Goal: Navigation & Orientation: Find specific page/section

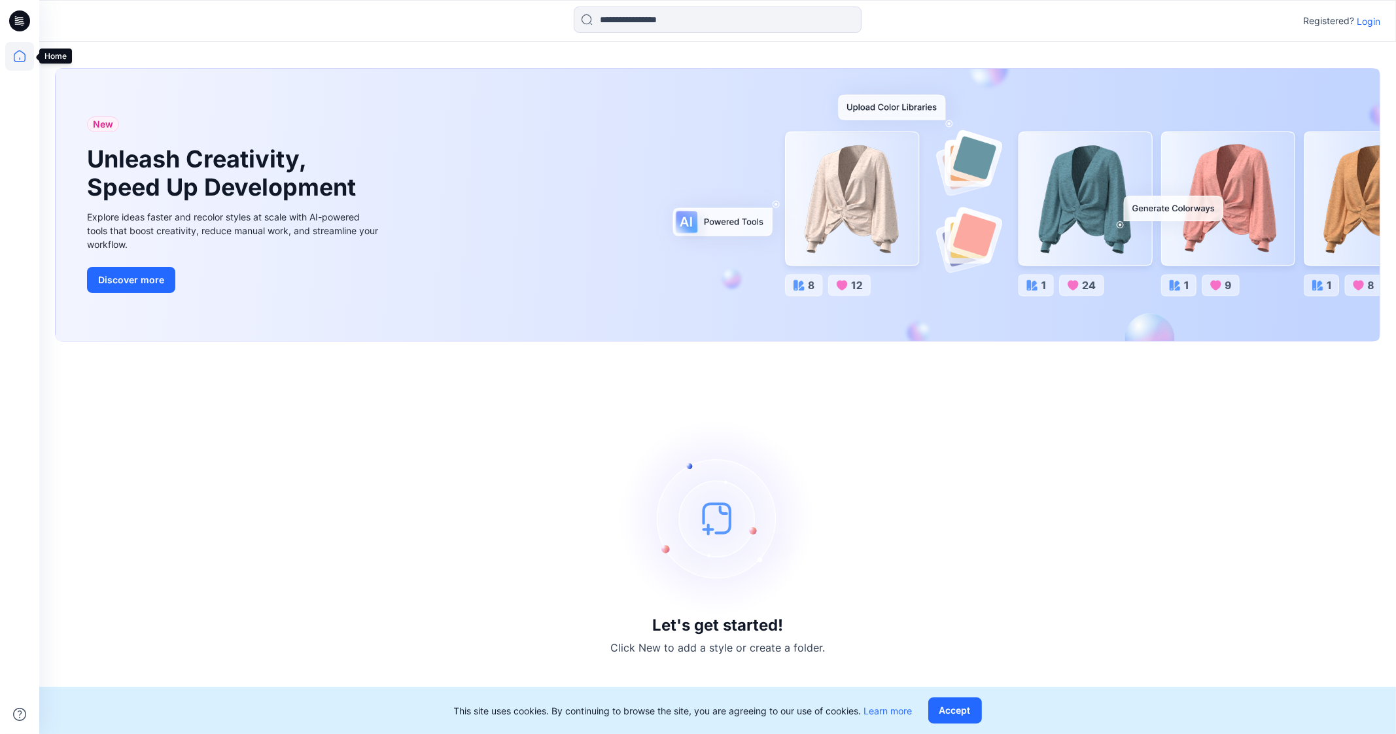
click at [20, 51] on icon at bounding box center [19, 56] width 29 height 29
click at [20, 62] on icon at bounding box center [19, 56] width 29 height 29
click at [1369, 18] on p "Login" at bounding box center [1368, 21] width 24 height 14
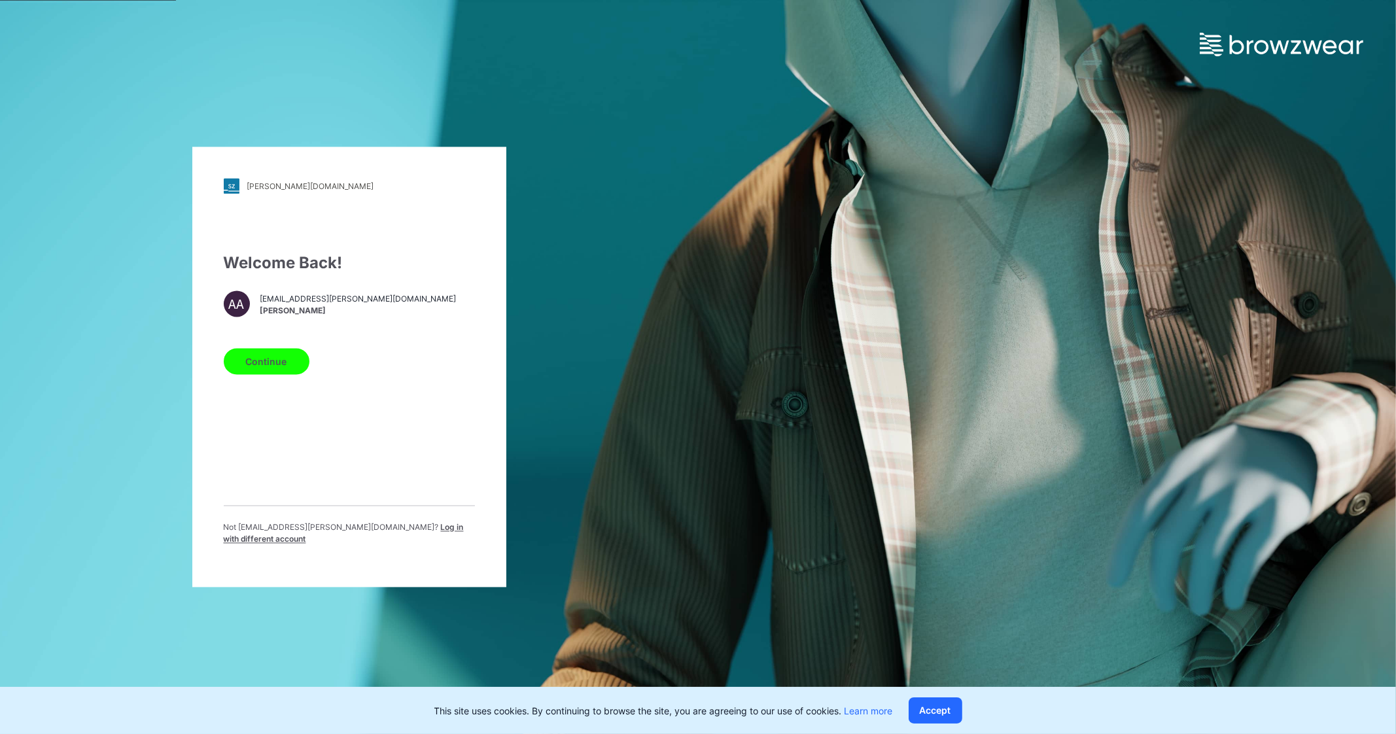
click at [290, 352] on button "Continue" at bounding box center [267, 362] width 86 height 26
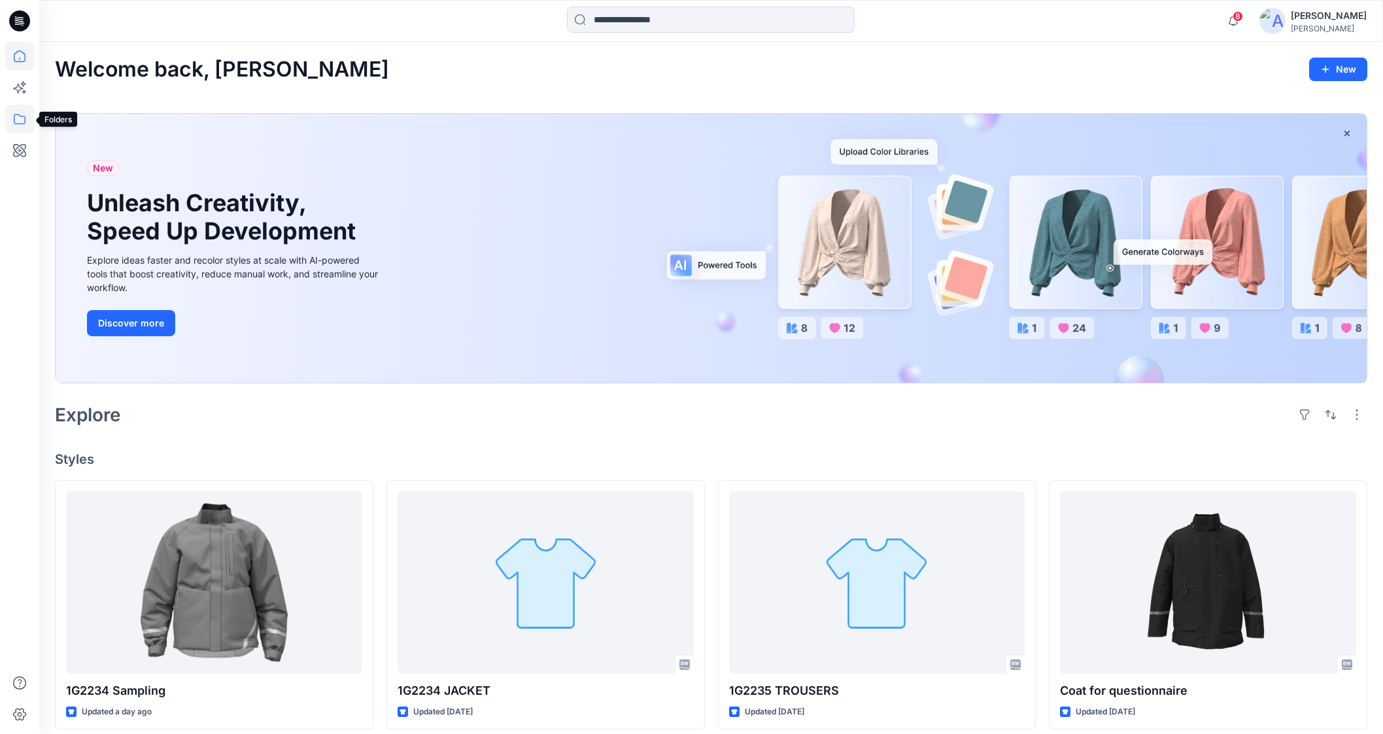
click at [25, 118] on icon at bounding box center [20, 119] width 12 height 10
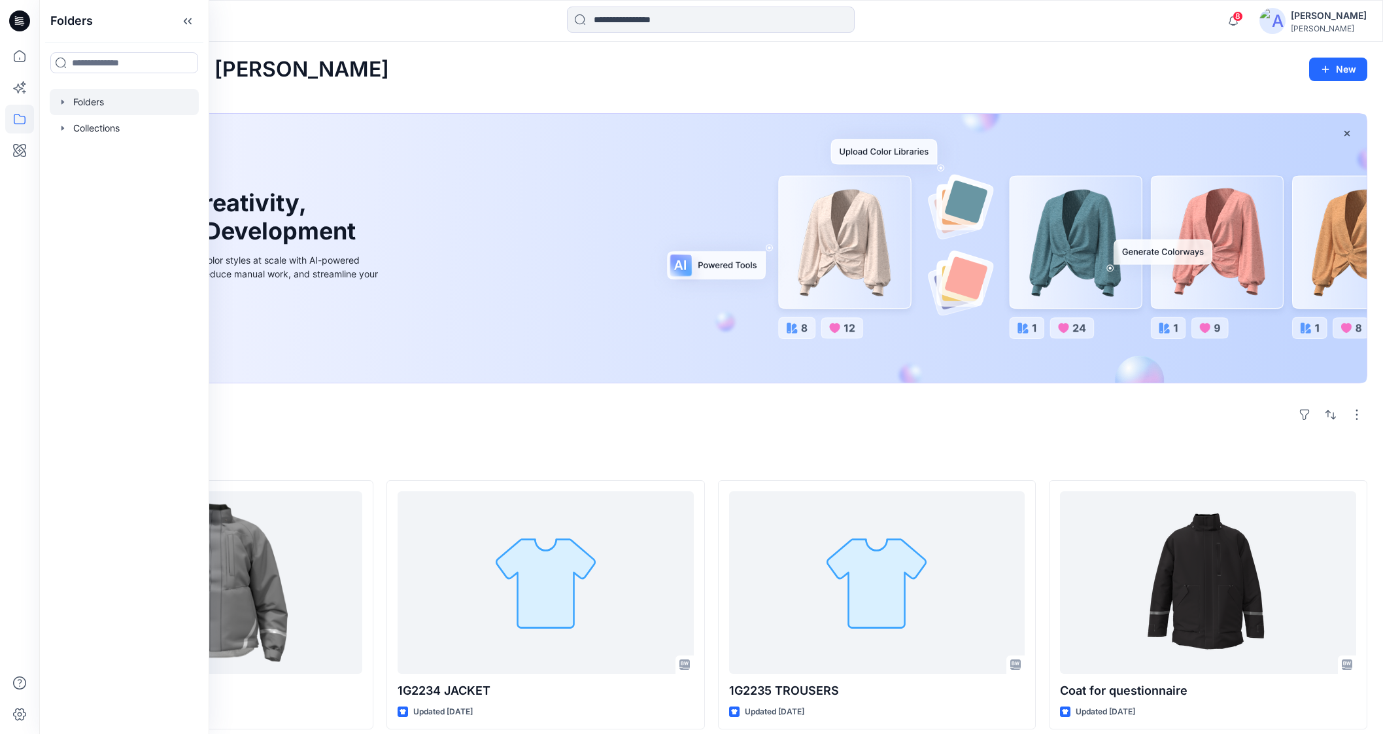
click at [146, 106] on div at bounding box center [124, 102] width 149 height 26
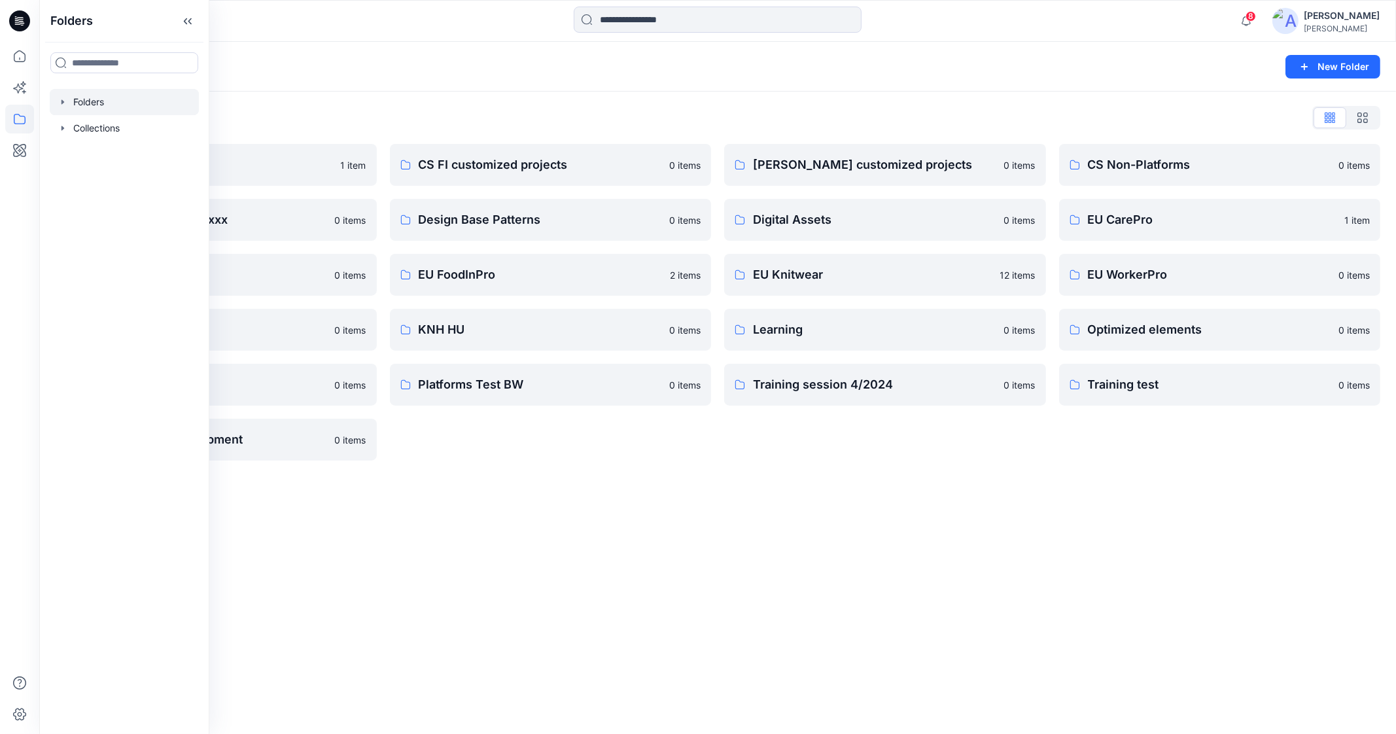
click at [688, 526] on div "Folders New Folder Folders List Archive 1 item Customer collection xxxx 0 items…" at bounding box center [717, 388] width 1356 height 692
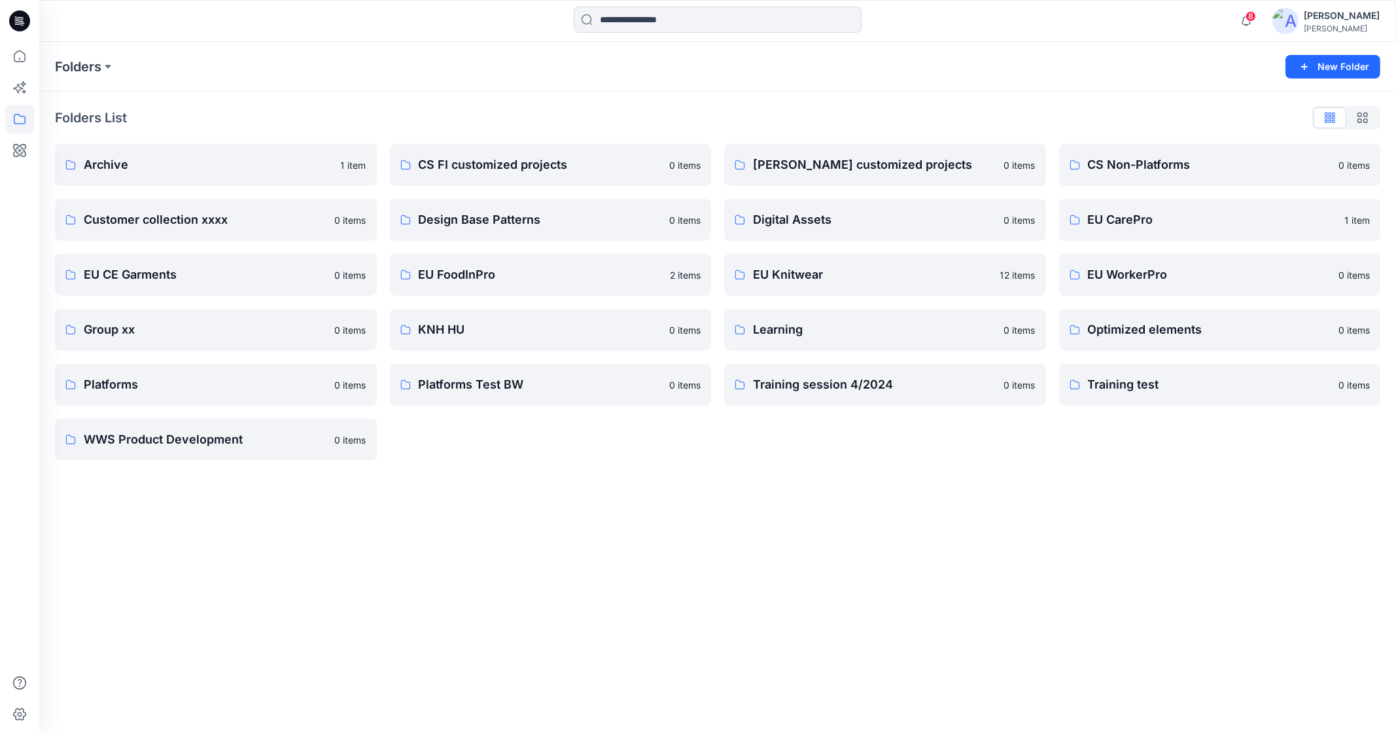
click at [589, 506] on div "Folders New Folder Folders List Archive 1 item Customer collection xxxx 0 items…" at bounding box center [717, 388] width 1356 height 692
click at [237, 443] on p "WWS Product Development" at bounding box center [215, 439] width 262 height 18
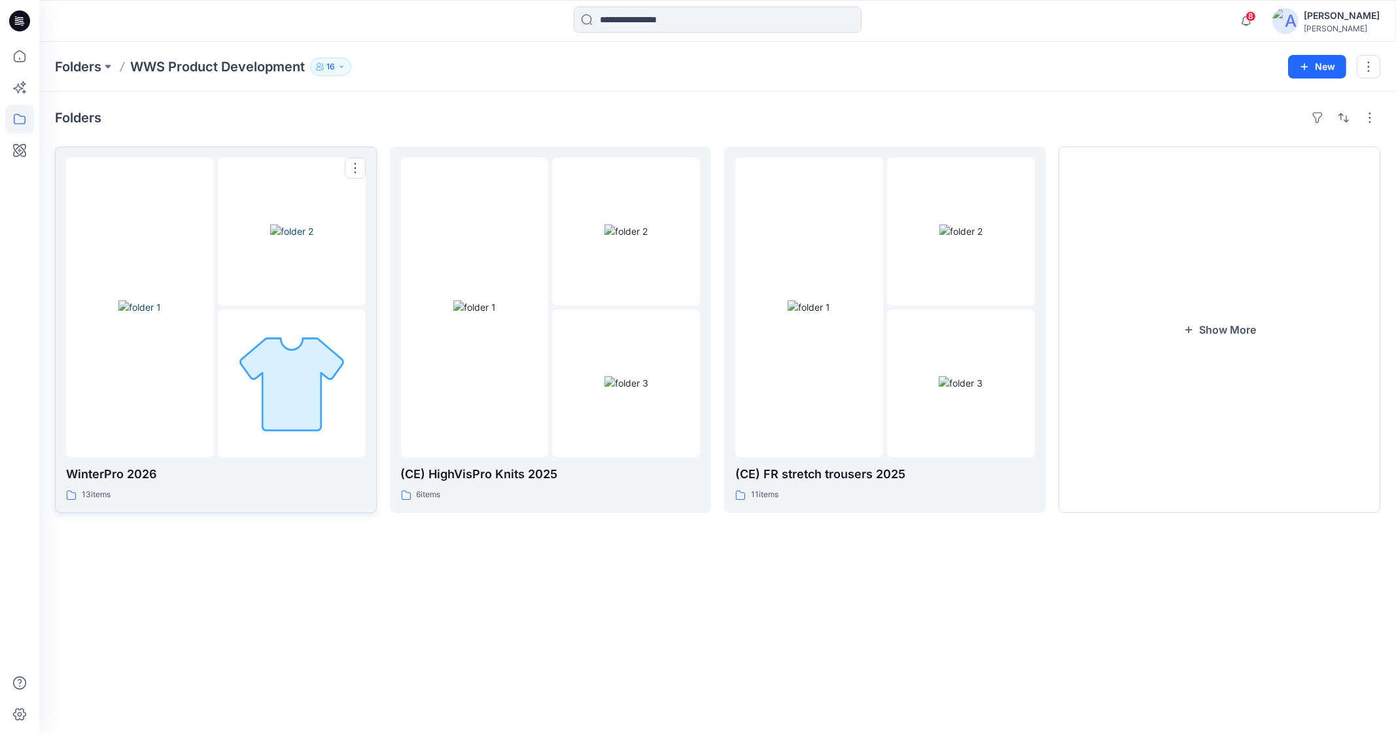
click at [230, 423] on div at bounding box center [292, 383] width 148 height 148
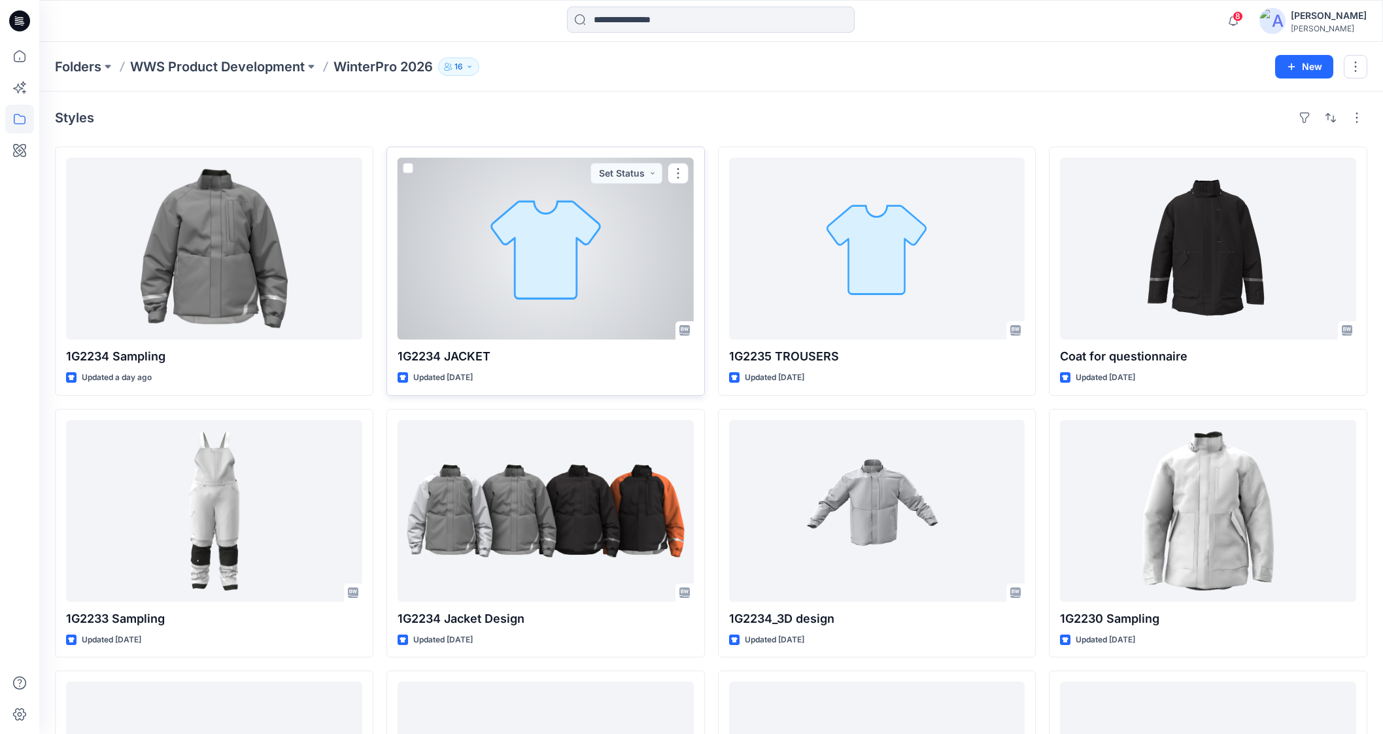
click at [515, 270] on div at bounding box center [546, 249] width 296 height 182
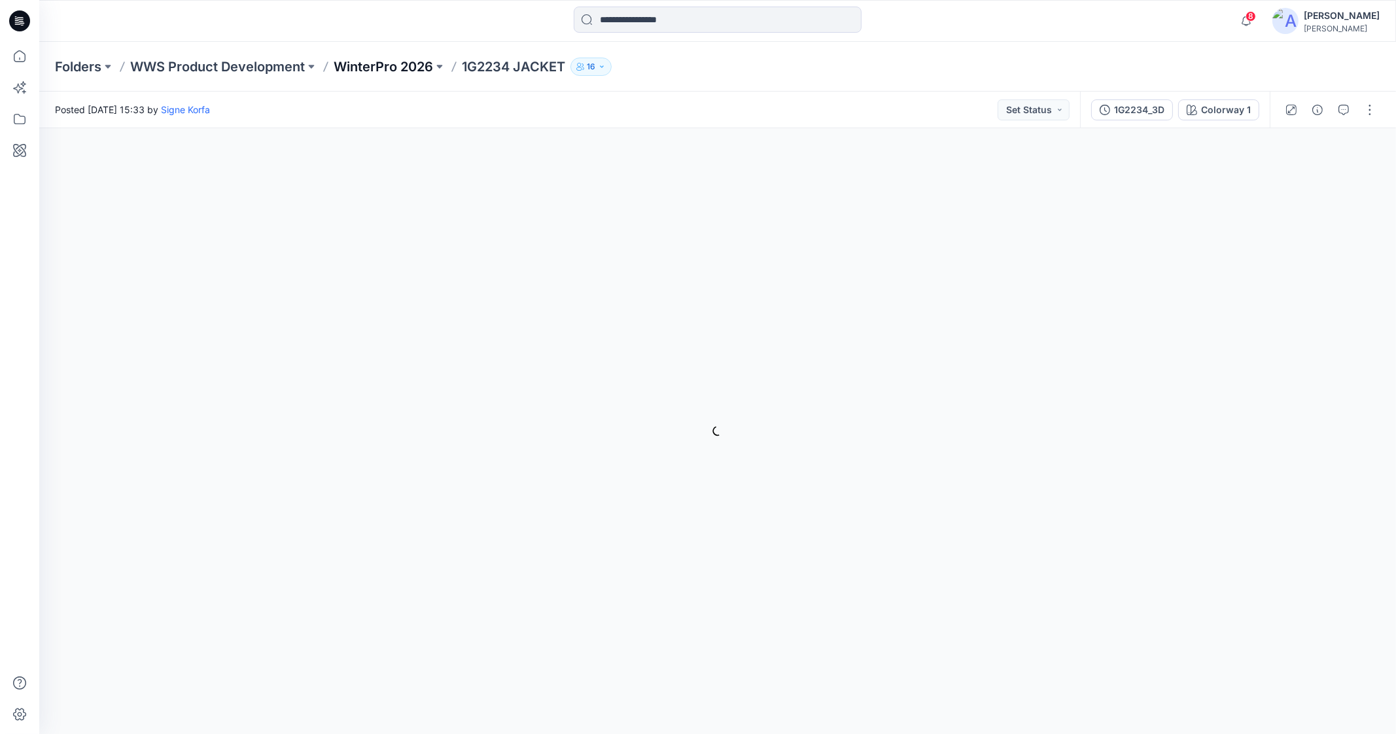
click at [353, 61] on p "WinterPro 2026" at bounding box center [383, 67] width 99 height 18
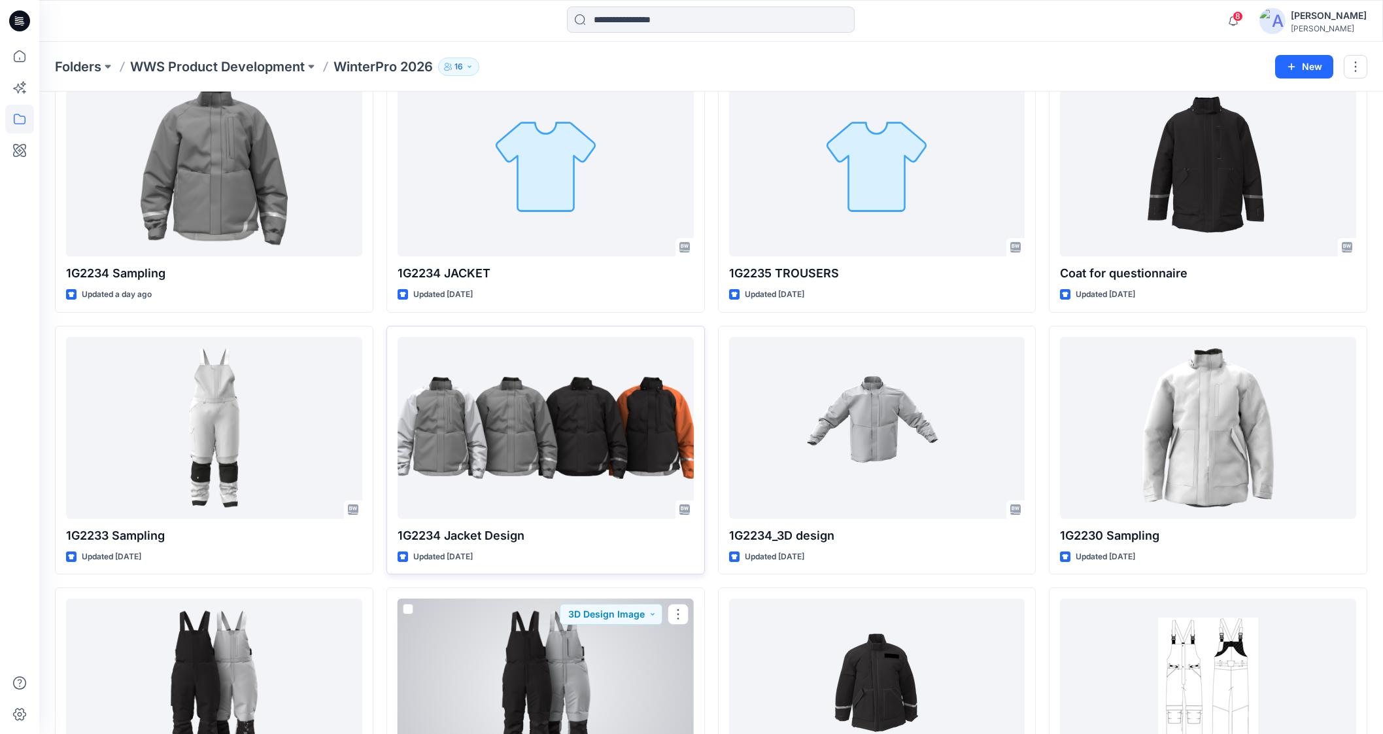
scroll to position [81, 0]
